Goal: Task Accomplishment & Management: Use online tool/utility

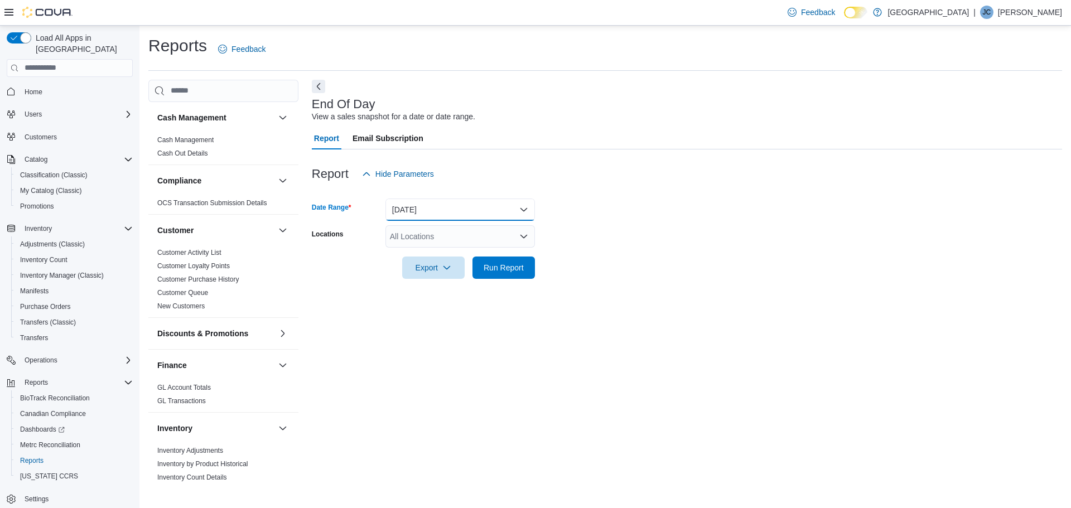
click at [413, 206] on button "[DATE]" at bounding box center [459, 210] width 149 height 22
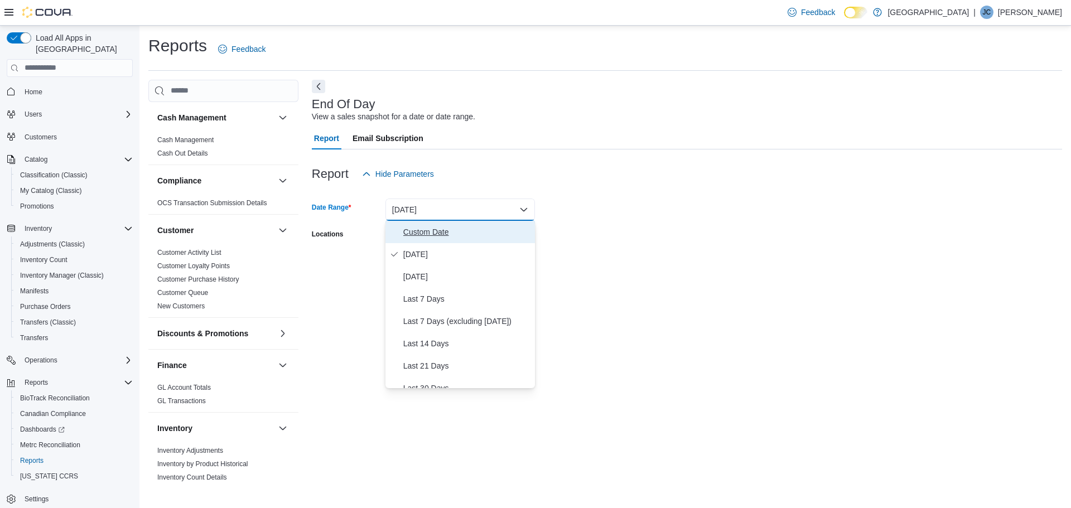
click at [422, 234] on span "Custom Date" at bounding box center [466, 231] width 127 height 13
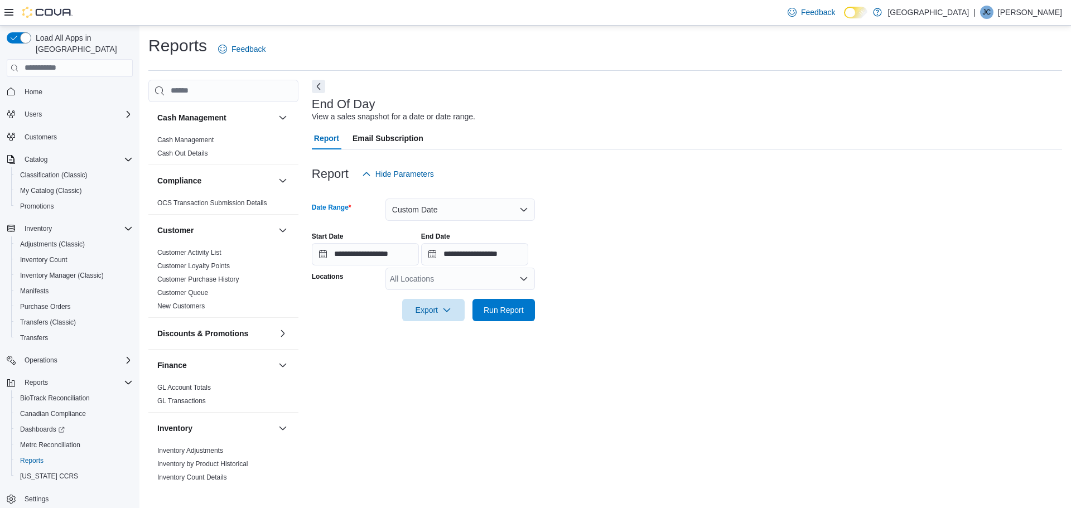
click at [415, 281] on div "All Locations" at bounding box center [459, 279] width 149 height 22
click at [414, 300] on span "[GEOGRAPHIC_DATA]" at bounding box center [444, 297] width 81 height 11
click at [416, 298] on span "[STREET_ADDRESS]" at bounding box center [447, 297] width 77 height 11
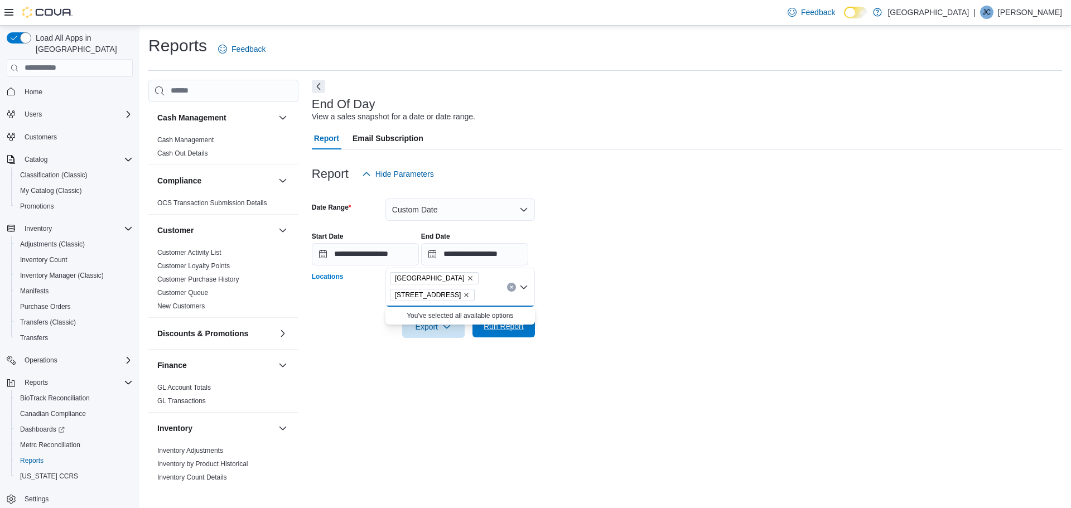
click at [490, 332] on span "Run Report" at bounding box center [503, 326] width 49 height 22
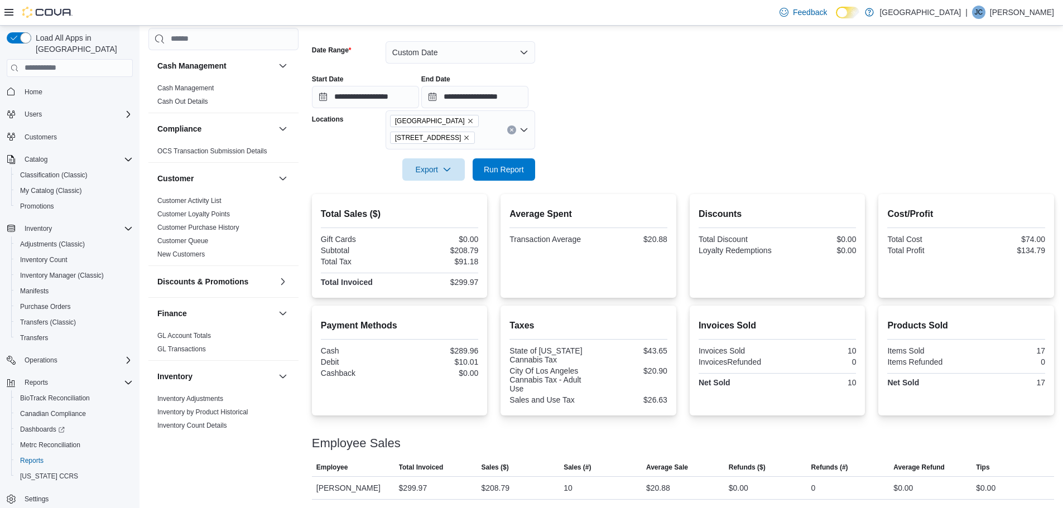
scroll to position [158, 0]
click at [512, 171] on span "Run Report" at bounding box center [504, 168] width 40 height 11
click at [527, 169] on span "Run Report" at bounding box center [503, 168] width 49 height 22
click at [527, 168] on span "Run Report" at bounding box center [503, 168] width 49 height 22
click at [521, 172] on span "Run Report" at bounding box center [504, 168] width 40 height 11
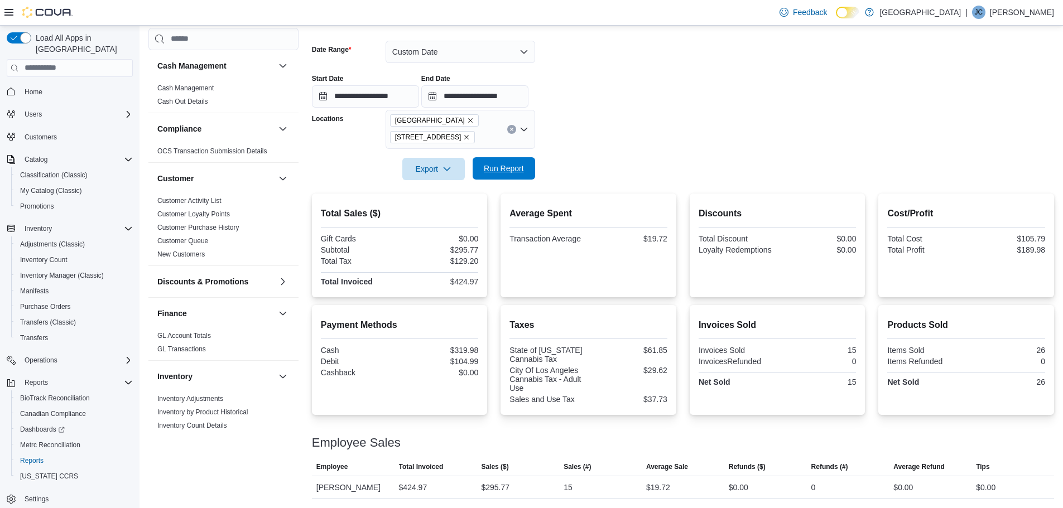
click at [491, 173] on span "Run Report" at bounding box center [504, 168] width 40 height 11
